Goal: Information Seeking & Learning: Understand process/instructions

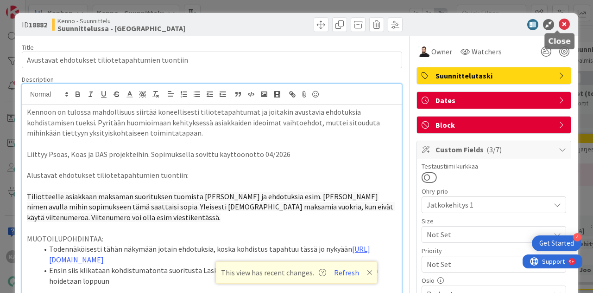
click at [559, 26] on icon at bounding box center [564, 24] width 11 height 11
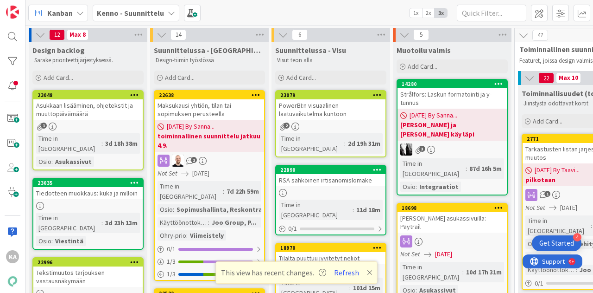
click at [138, 19] on div "Kenno - Suunnittelu" at bounding box center [136, 13] width 87 height 17
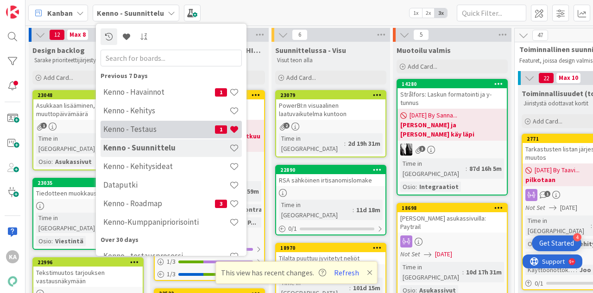
click at [134, 132] on h4 "Kenno - Testaus" at bounding box center [159, 128] width 112 height 9
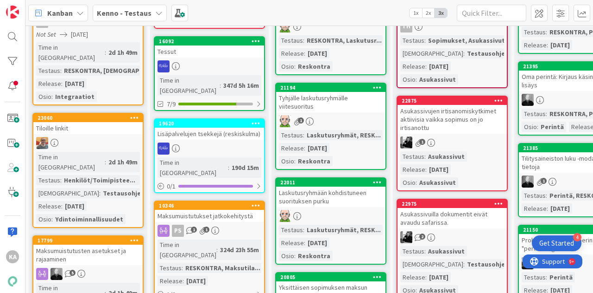
scroll to position [194, 0]
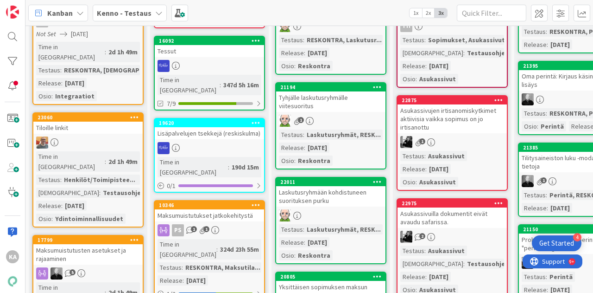
click at [84, 121] on div "Tiloille linkit" at bounding box center [87, 127] width 109 height 12
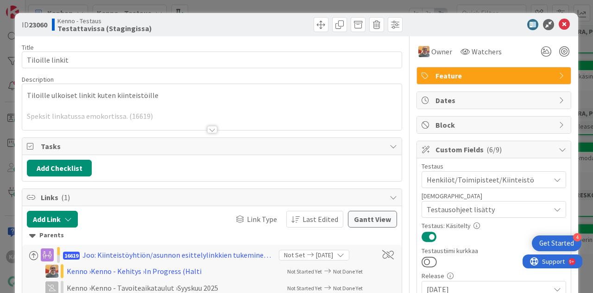
click at [209, 129] on div at bounding box center [212, 129] width 10 height 7
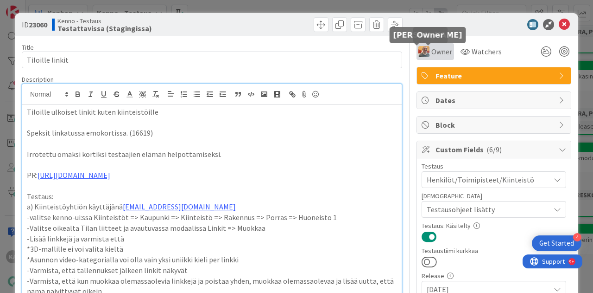
click at [432, 50] on span "Owner" at bounding box center [442, 51] width 21 height 11
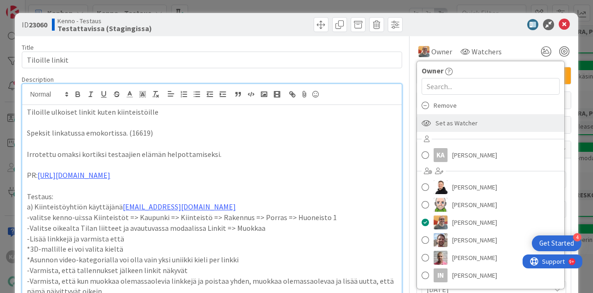
click at [440, 121] on span "Set as Watcher" at bounding box center [457, 123] width 42 height 14
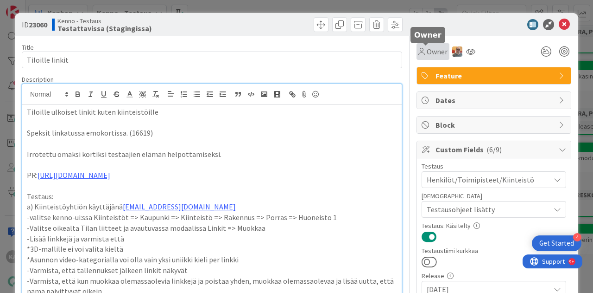
click at [427, 53] on span "Owner" at bounding box center [437, 51] width 21 height 11
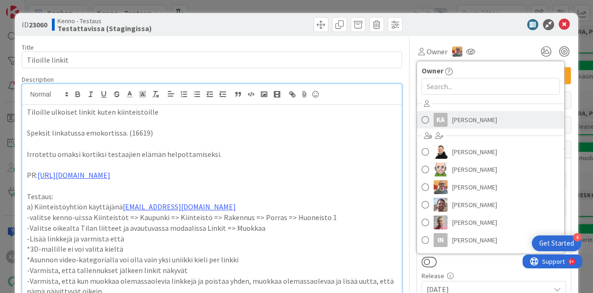
click at [440, 122] on link "KA Katja Alhonen" at bounding box center [490, 120] width 147 height 18
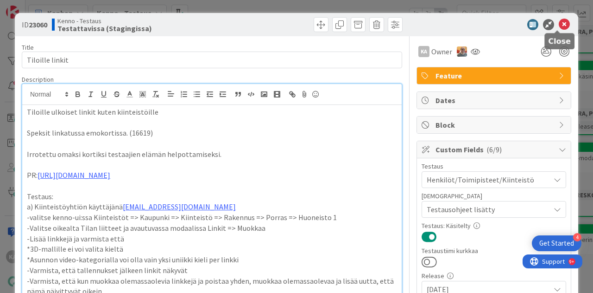
click at [559, 27] on icon at bounding box center [564, 24] width 11 height 11
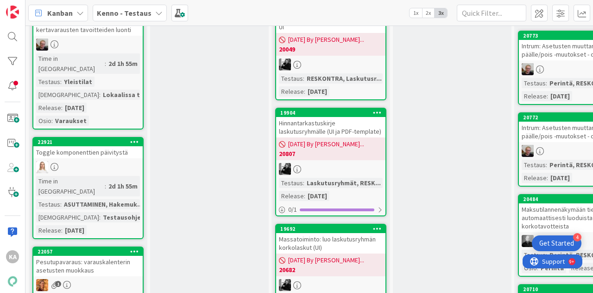
scroll to position [1794, 0]
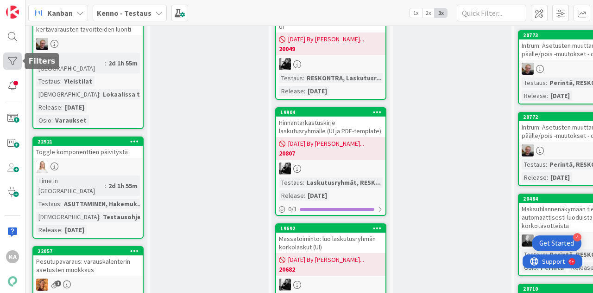
click at [8, 60] on div at bounding box center [12, 60] width 19 height 17
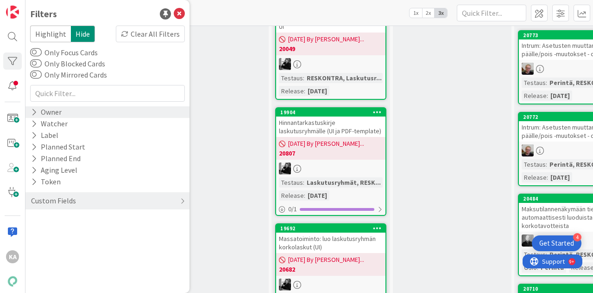
click at [57, 111] on div "Owner" at bounding box center [46, 112] width 32 height 12
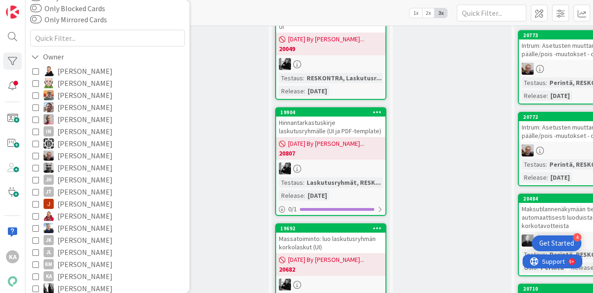
scroll to position [58, 0]
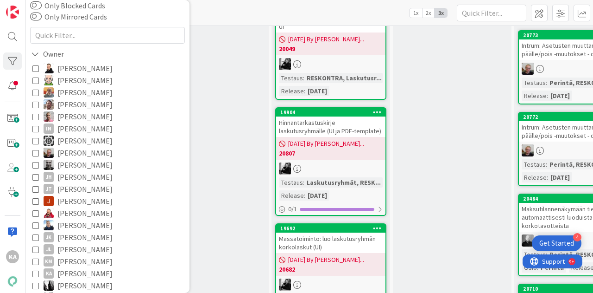
click at [75, 272] on span "[PERSON_NAME]" at bounding box center [84, 273] width 55 height 12
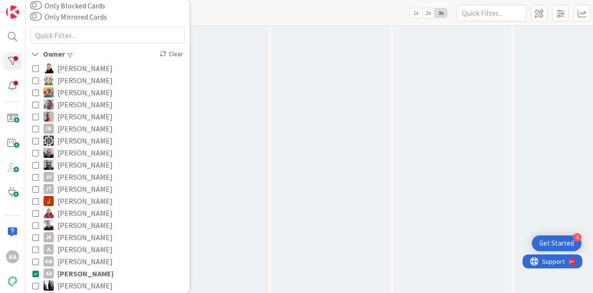
click at [299, 8] on div "Kanban Kenno - Testaus 1x 2x 3x" at bounding box center [310, 13] width 568 height 26
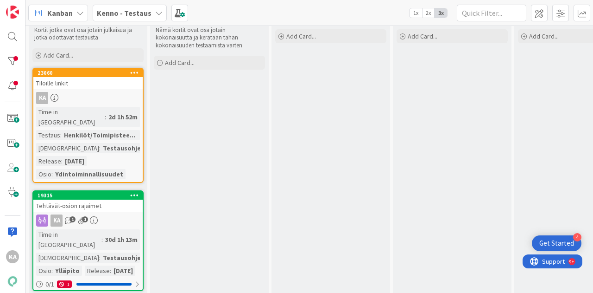
scroll to position [19, 0]
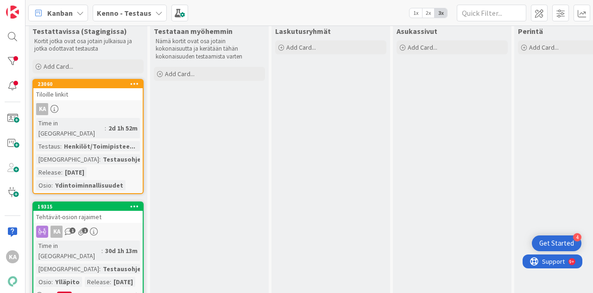
click at [87, 101] on link "23060 Tiloille linkit KA Time in Column : 2d 1h 52m Testaus : Henkilöt/Toimipis…" at bounding box center [87, 136] width 111 height 115
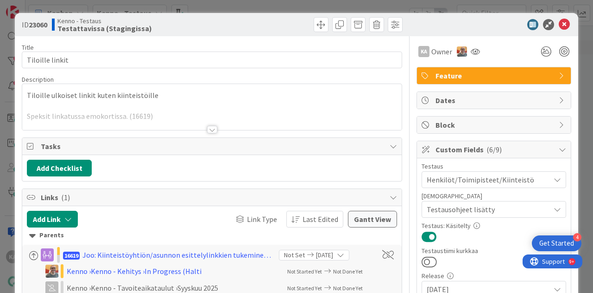
click at [207, 129] on div at bounding box center [212, 129] width 10 height 7
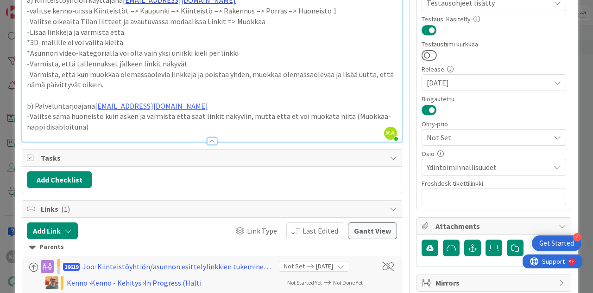
scroll to position [217, 0]
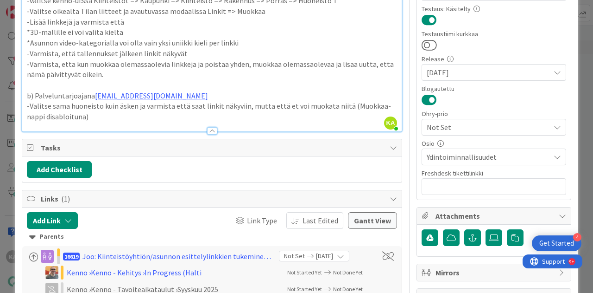
click at [164, 121] on div at bounding box center [212, 126] width 380 height 10
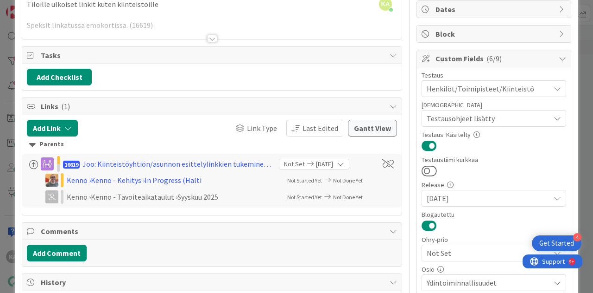
scroll to position [83, 0]
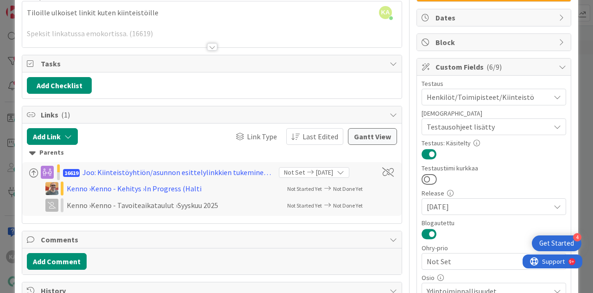
click at [208, 44] on div at bounding box center [212, 46] width 10 height 7
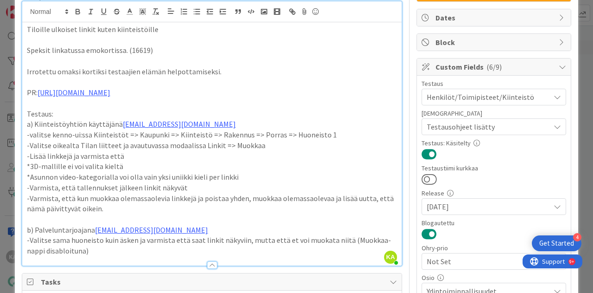
click at [90, 248] on p "-Valitse sama huoneisto kuin äsken ja varmista että saat linkit näkyviin, mutta…" at bounding box center [212, 245] width 370 height 21
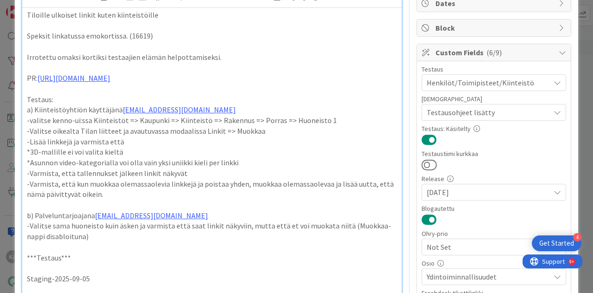
scroll to position [108, 0]
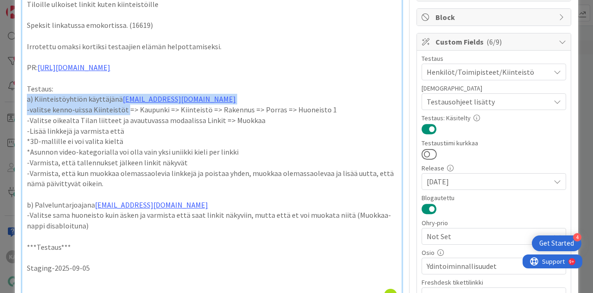
drag, startPoint x: 124, startPoint y: 112, endPoint x: 21, endPoint y: 95, distance: 104.4
click at [22, 95] on div "Tiloille ulkoiset linkit kuten kiinteistöille Speksit linkatussa emokortissa. (…" at bounding box center [212, 150] width 380 height 306
copy div "a) Kiinteistöyhtiön käyttäjänä kenno.admin@pandia.fi -valitse kenno-ui:ssa Kiin…"
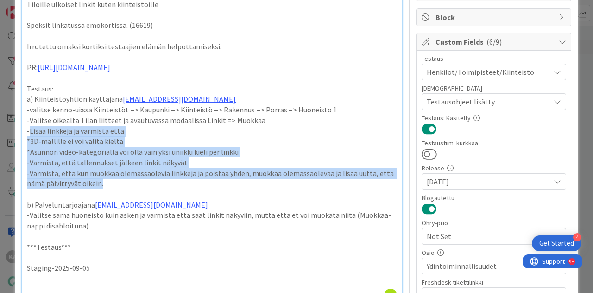
drag, startPoint x: 31, startPoint y: 130, endPoint x: 170, endPoint y: 185, distance: 150.1
click at [170, 185] on div "Tiloille ulkoiset linkit kuten kiinteistöille Speksit linkatussa emokortissa. (…" at bounding box center [212, 150] width 380 height 306
copy div "Lisää linkkejä ja varmista että *3D-mallille ei voi valita kieltä *Asunnon vide…"
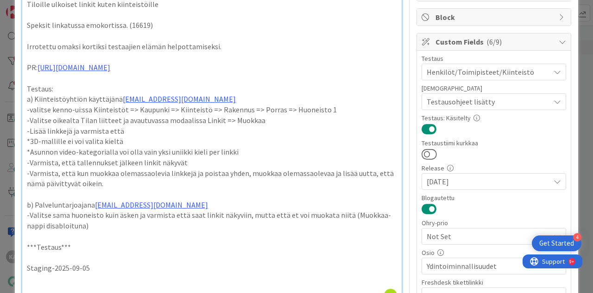
click at [104, 279] on p at bounding box center [212, 278] width 370 height 11
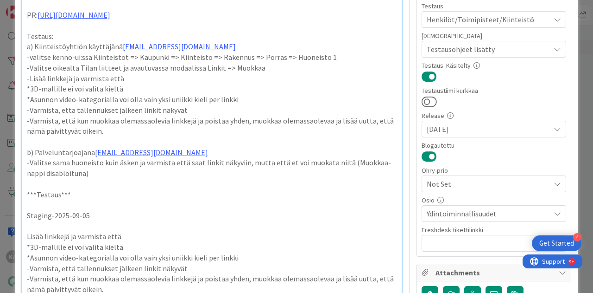
click at [125, 242] on p "*3D-mallille ei voi valita kieltä" at bounding box center [212, 247] width 370 height 11
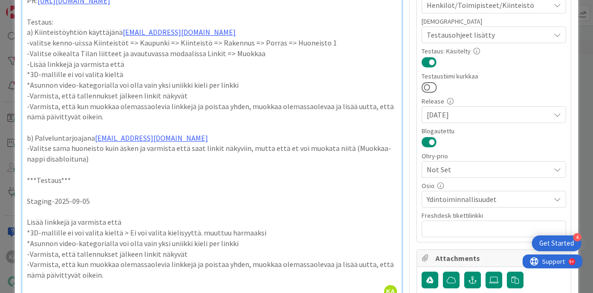
scroll to position [178, 0]
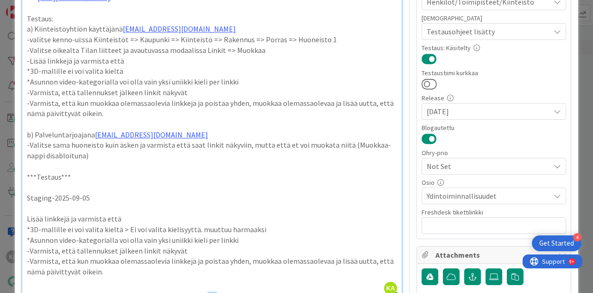
click at [238, 236] on p "*Asunnon video-kategorialla voi olla vain yksi uniikki kieli per linkki" at bounding box center [212, 240] width 370 height 11
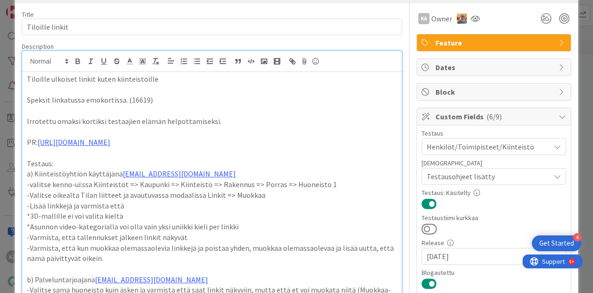
scroll to position [32, 0]
drag, startPoint x: 146, startPoint y: 99, endPoint x: 125, endPoint y: 99, distance: 20.9
click at [125, 99] on p "Speksit linkatussa emokortissa. (16619)" at bounding box center [212, 100] width 370 height 11
copy p "(16619"
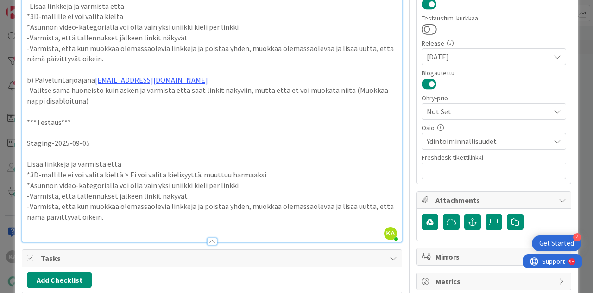
scroll to position [299, 0]
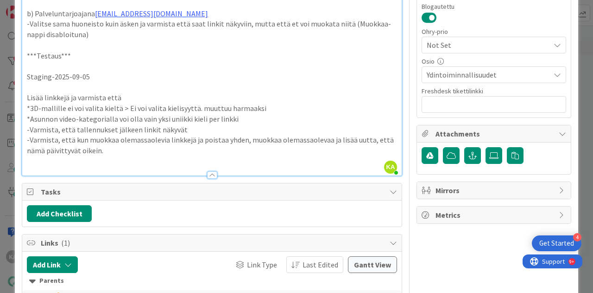
click at [116, 153] on p "-Varmista, että kun muokkaa olemassaolevia linkkejä ja poistaa yhden, muokkaa o…" at bounding box center [212, 144] width 370 height 21
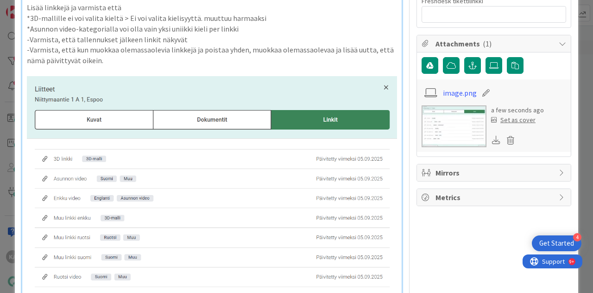
scroll to position [384, 0]
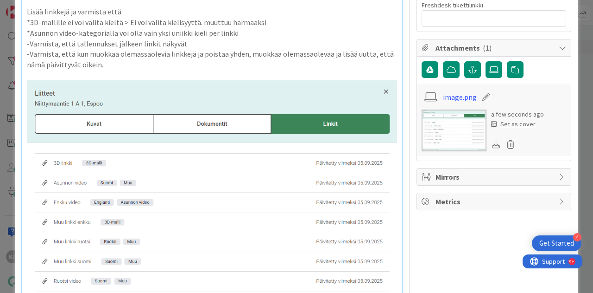
click at [248, 36] on p "*Asunnon video-kategorialla voi olla vain yksi uniikki kieli per linkki" at bounding box center [212, 33] width 370 height 11
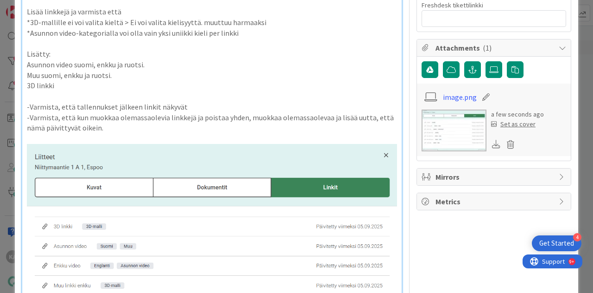
click at [182, 106] on p "-Varmista, että tallennukset jälkeen linkit näkyvät" at bounding box center [212, 107] width 370 height 11
click at [152, 133] on p at bounding box center [212, 138] width 370 height 11
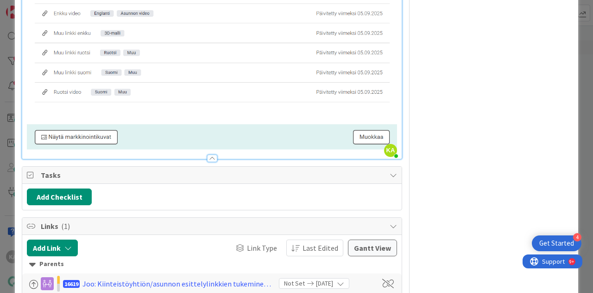
scroll to position [657, 0]
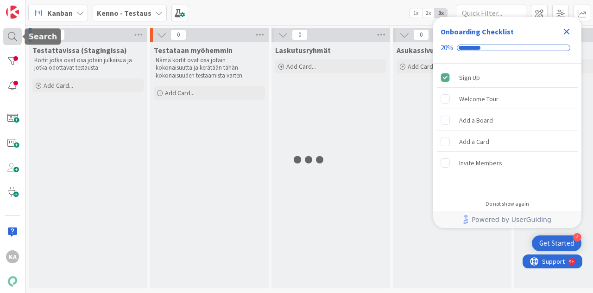
click at [10, 38] on div at bounding box center [12, 36] width 19 height 17
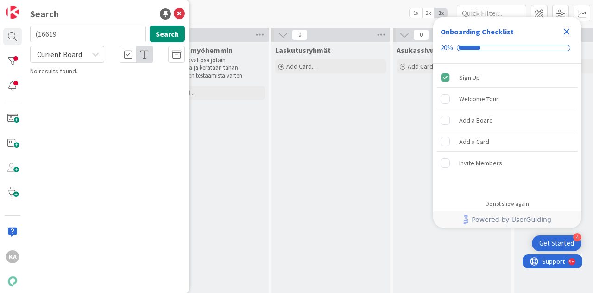
click at [78, 36] on input "(16619" at bounding box center [88, 34] width 116 height 17
click at [39, 33] on input "(16619" at bounding box center [88, 34] width 116 height 17
type input "16619"
click at [46, 52] on span "Current Board" at bounding box center [59, 54] width 45 height 9
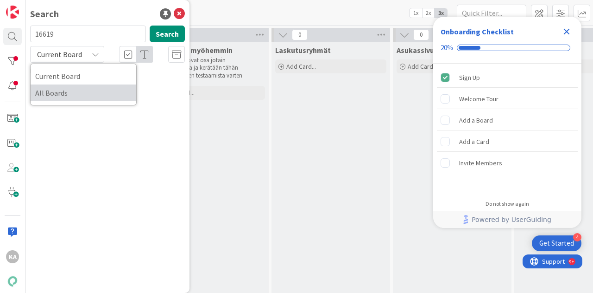
click at [51, 91] on span "All Boards" at bounding box center [83, 93] width 96 height 14
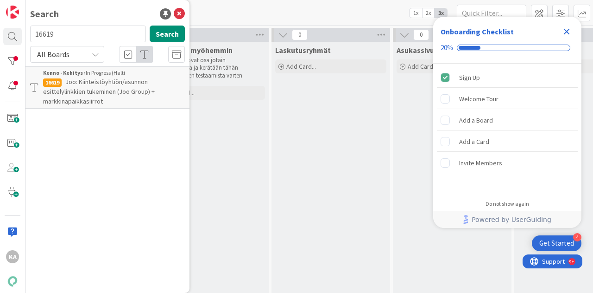
click at [124, 83] on span "Joo: Kiinteistöyhtiön/asunnon esittelylinkkien tukeminen (Joo Group) + markkina…" at bounding box center [99, 91] width 112 height 28
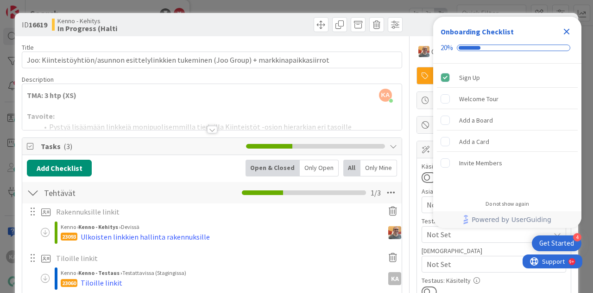
click at [211, 127] on div at bounding box center [212, 129] width 10 height 7
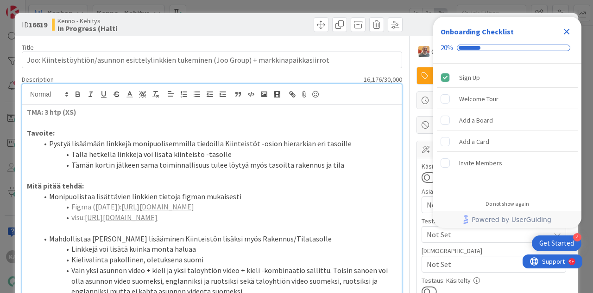
click at [566, 33] on icon "Close Checklist" at bounding box center [567, 32] width 6 height 6
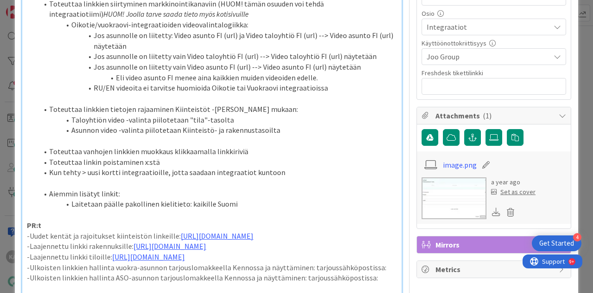
scroll to position [464, 0]
